Goal: Information Seeking & Learning: Learn about a topic

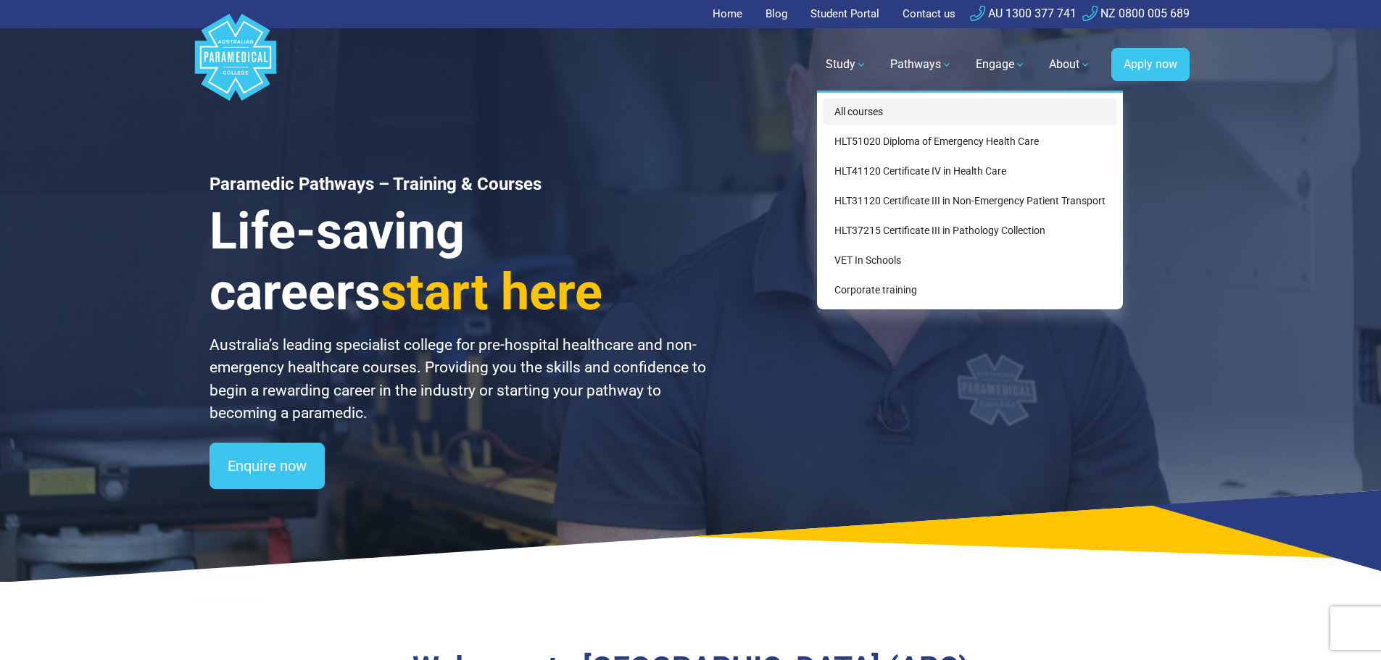
click at [885, 115] on link "All courses" at bounding box center [970, 112] width 294 height 27
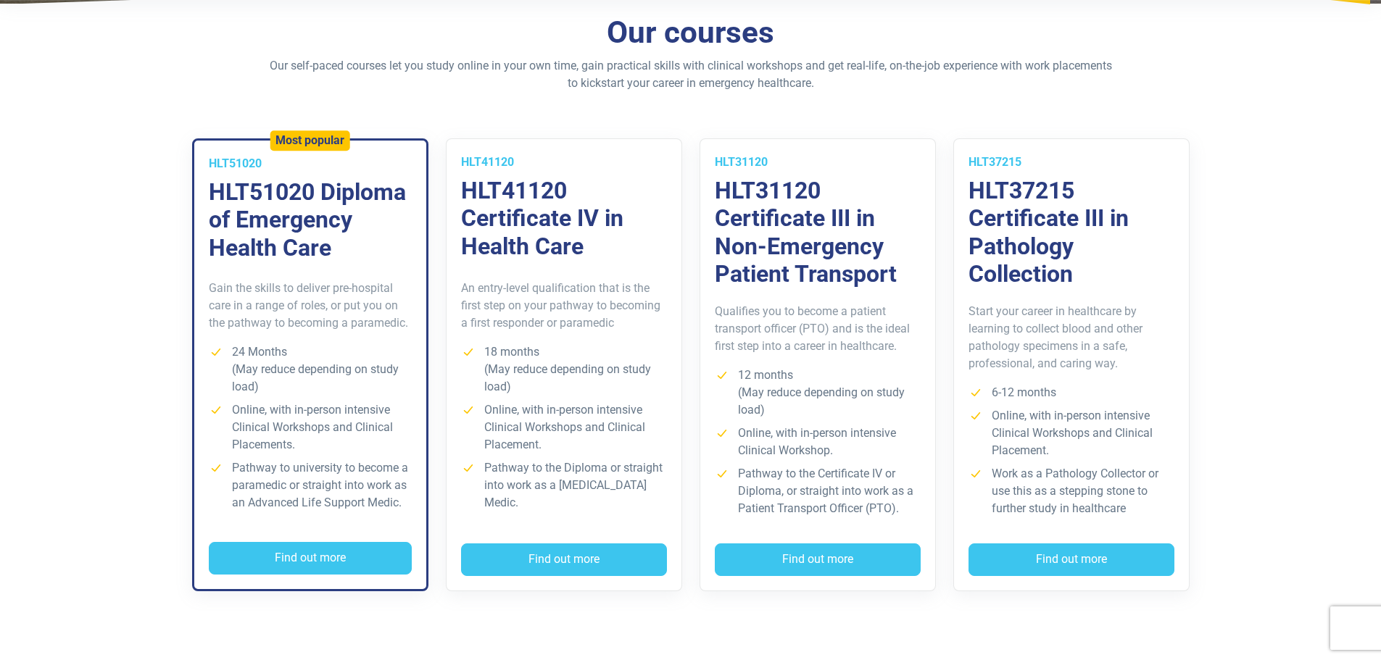
scroll to position [362, 0]
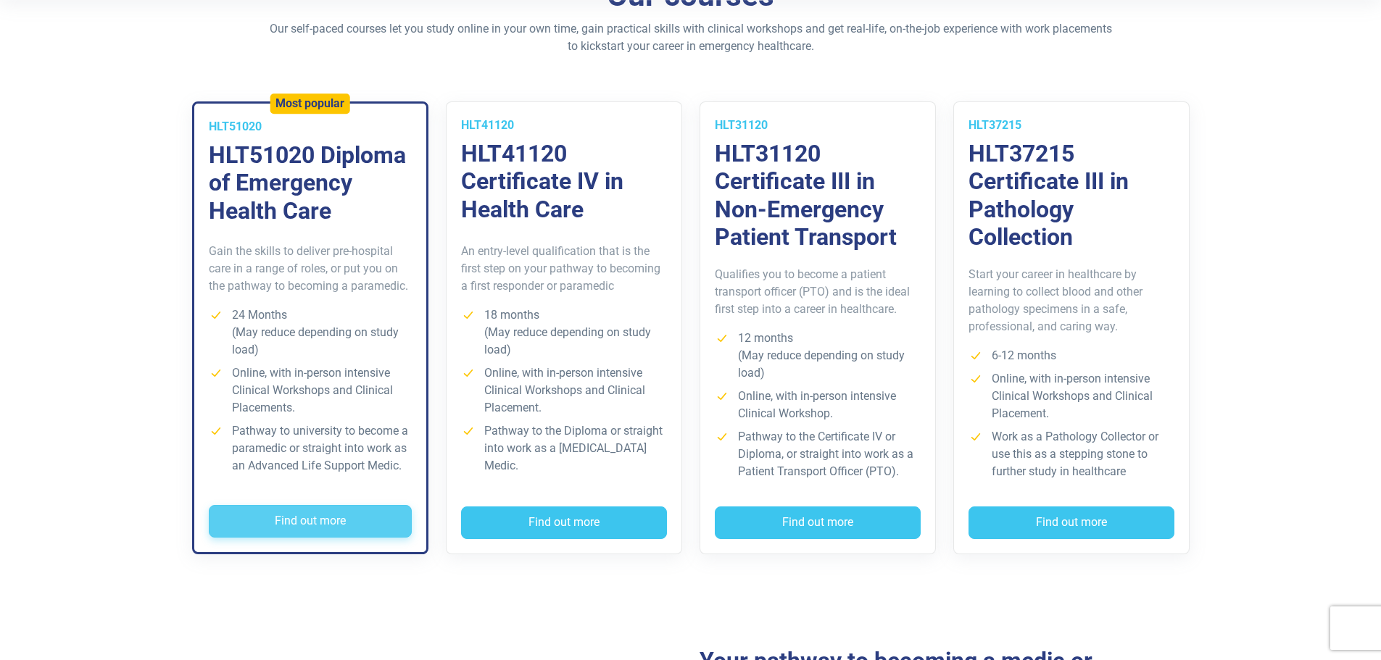
click at [323, 518] on button "Find out more" at bounding box center [310, 521] width 203 height 33
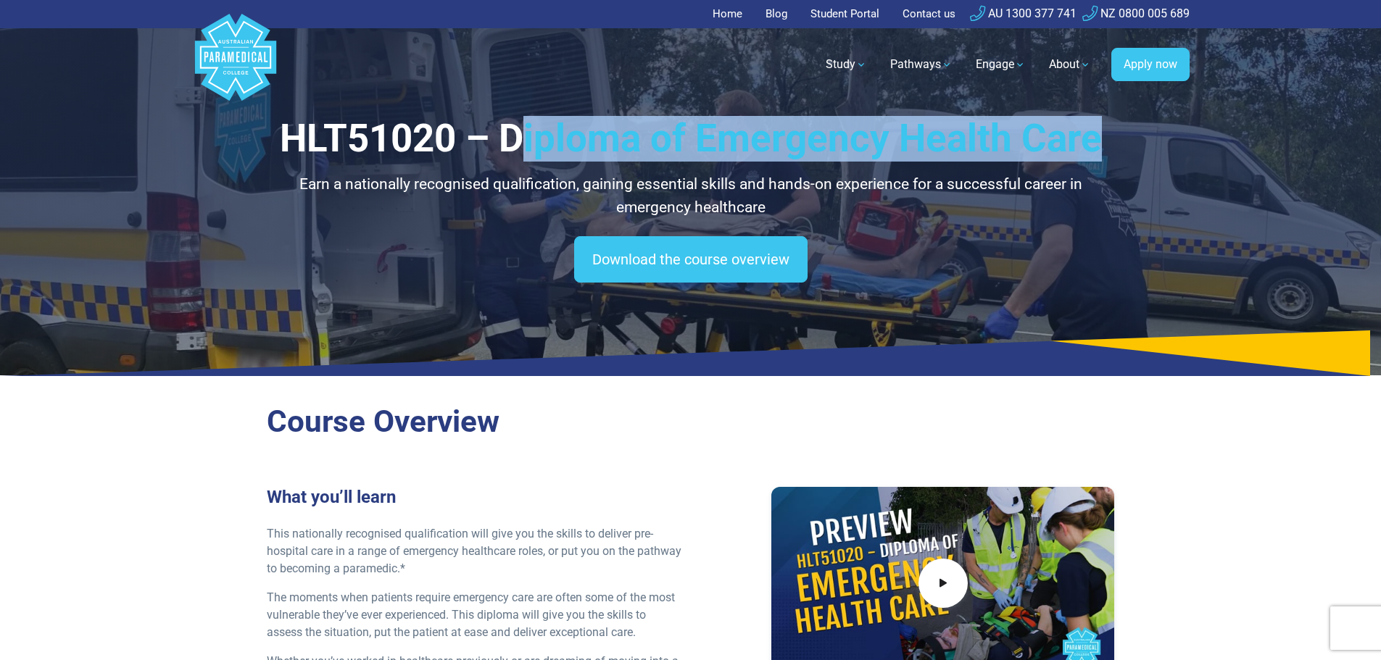
drag, startPoint x: 518, startPoint y: 134, endPoint x: 1135, endPoint y: 142, distance: 617.0
click at [1135, 142] on div "HLT51020 – Diploma of Emergency Health Care Earn a nationally recognised qualif…" at bounding box center [690, 188] width 1015 height 376
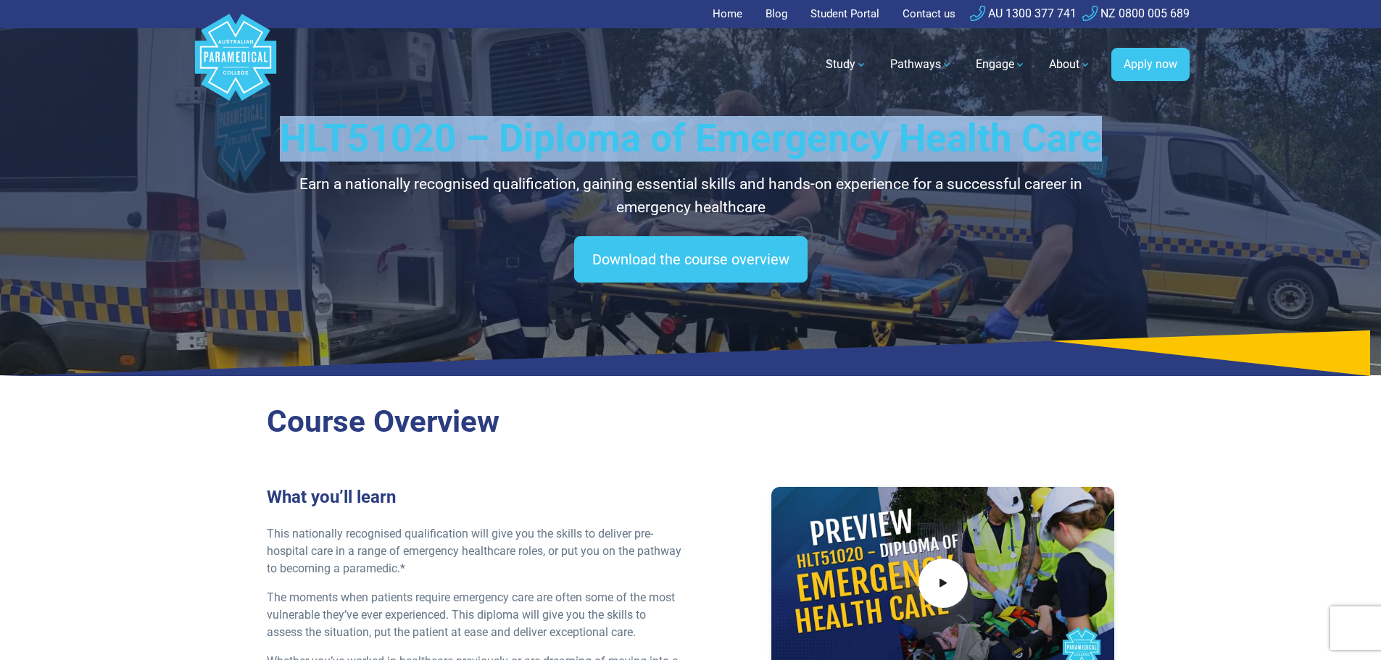
drag, startPoint x: 1099, startPoint y: 140, endPoint x: 291, endPoint y: 142, distance: 808.3
click at [291, 142] on h1 "HLT51020 – Diploma of Emergency Health Care" at bounding box center [691, 139] width 848 height 46
drag, startPoint x: 342, startPoint y: 141, endPoint x: 1094, endPoint y: 142, distance: 751.8
click at [1094, 142] on h1 "HLT51020 – Diploma of Emergency Health Care" at bounding box center [691, 139] width 848 height 46
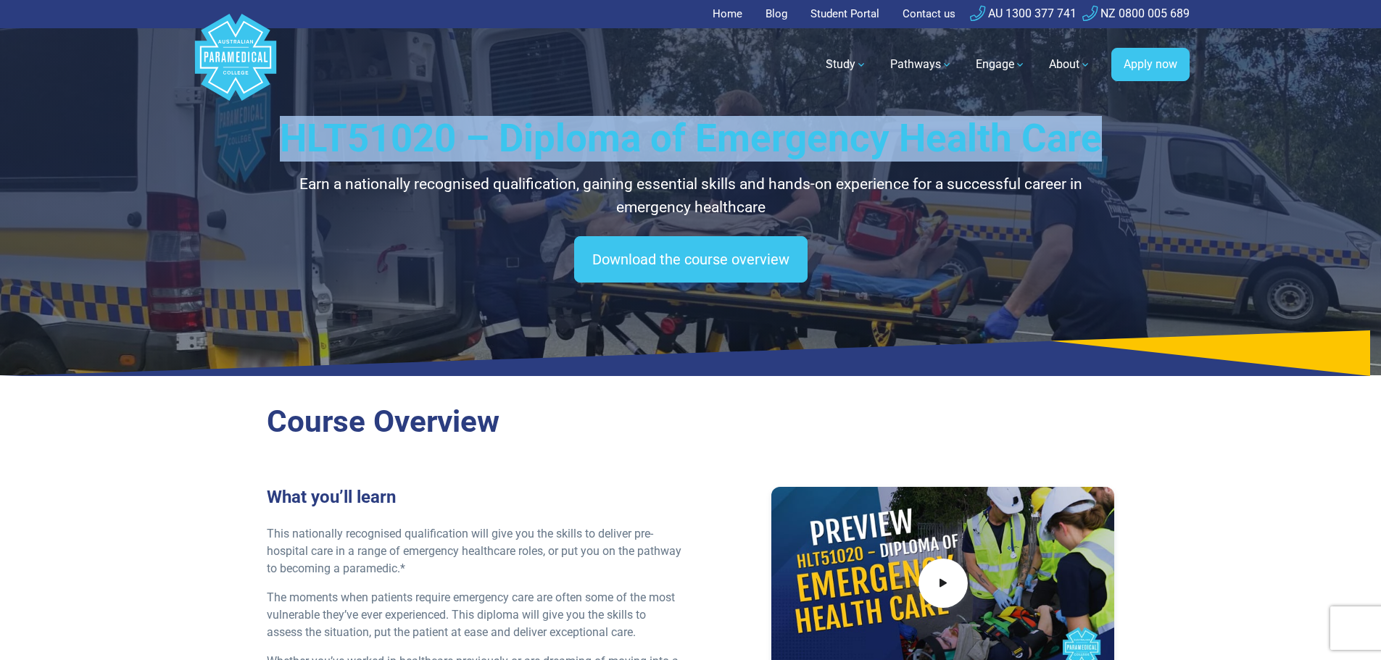
click at [1094, 142] on h1 "HLT51020 – Diploma of Emergency Health Care" at bounding box center [691, 139] width 848 height 46
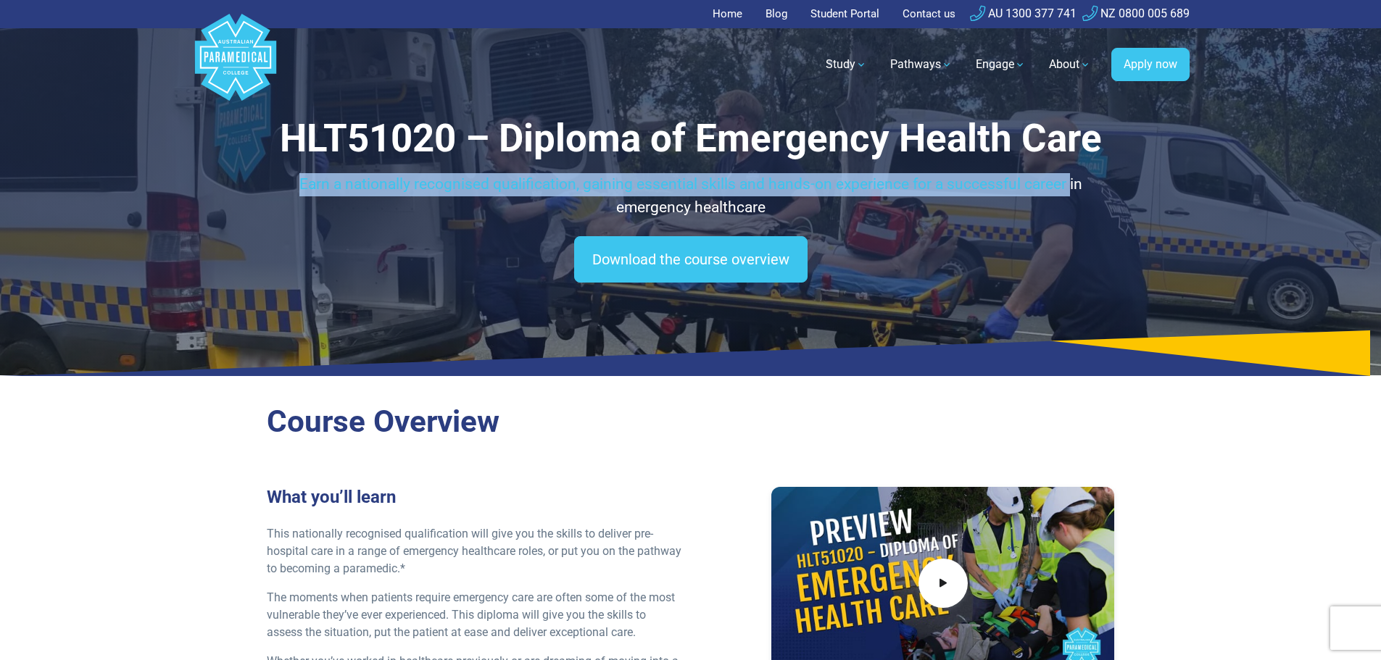
drag, startPoint x: 283, startPoint y: 184, endPoint x: 1077, endPoint y: 183, distance: 794.6
click at [1076, 183] on p "Earn a nationally recognised qualification, gaining essential skills and hands-…" at bounding box center [691, 196] width 848 height 46
click at [1077, 183] on p "Earn a nationally recognised qualification, gaining essential skills and hands-…" at bounding box center [691, 196] width 848 height 46
